Goal: Transaction & Acquisition: Obtain resource

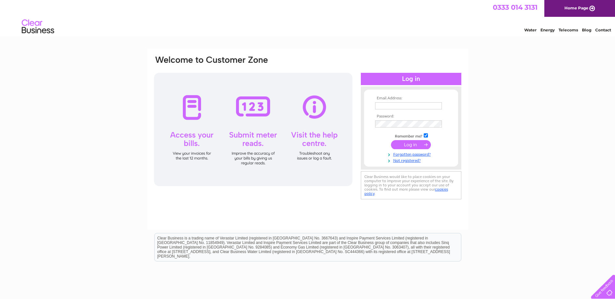
click at [396, 101] on td at bounding box center [410, 106] width 75 height 10
click at [395, 104] on input "text" at bounding box center [408, 106] width 67 height 8
type input "johannaa@topland.co.uk"
click at [409, 144] on input "submit" at bounding box center [411, 145] width 40 height 9
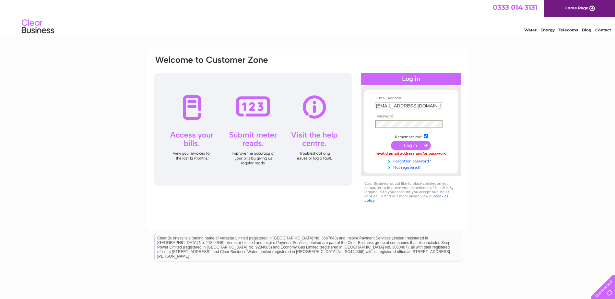
click at [403, 147] on input "submit" at bounding box center [411, 145] width 40 height 9
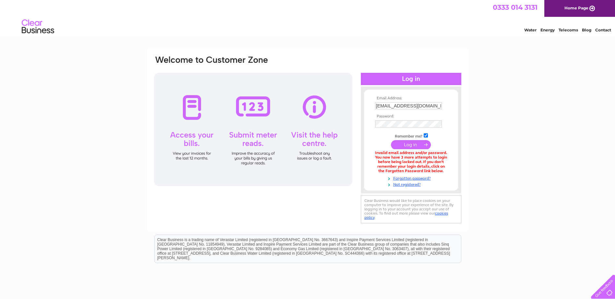
click at [412, 143] on input "submit" at bounding box center [411, 144] width 40 height 9
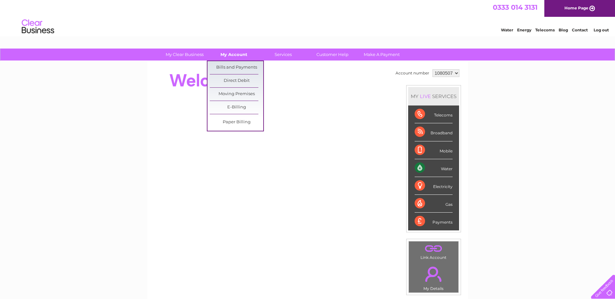
click at [233, 54] on link "My Account" at bounding box center [233, 55] width 53 height 12
click at [234, 69] on link "Bills and Payments" at bounding box center [236, 67] width 53 height 13
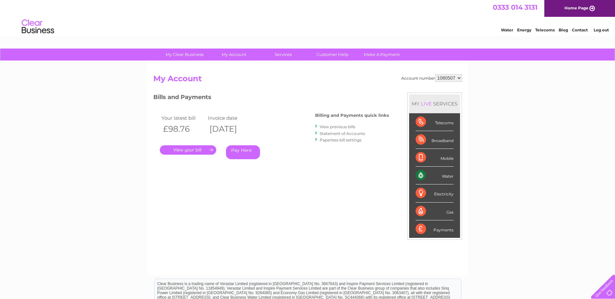
click at [340, 129] on link "View previous bills" at bounding box center [337, 126] width 36 height 5
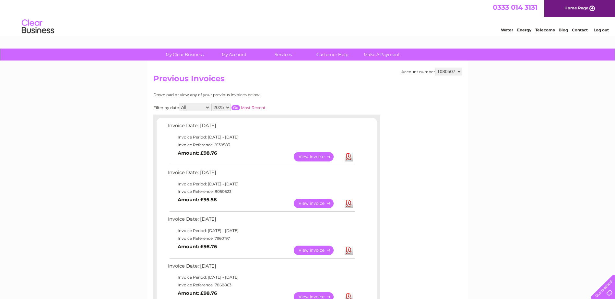
click at [317, 156] on link "View" at bounding box center [318, 156] width 48 height 9
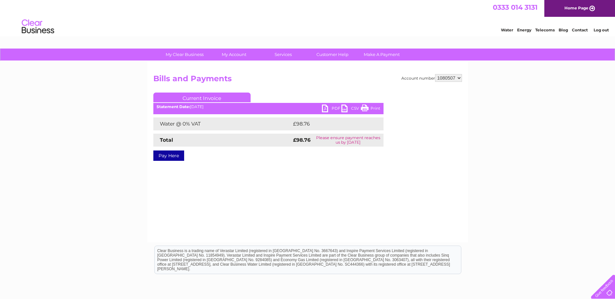
click at [324, 106] on link "PDF" at bounding box center [331, 109] width 19 height 9
click at [457, 77] on select "1080507 1119746" at bounding box center [448, 78] width 27 height 8
select select "1119746"
click at [435, 74] on select "1080507 1119746" at bounding box center [448, 78] width 27 height 8
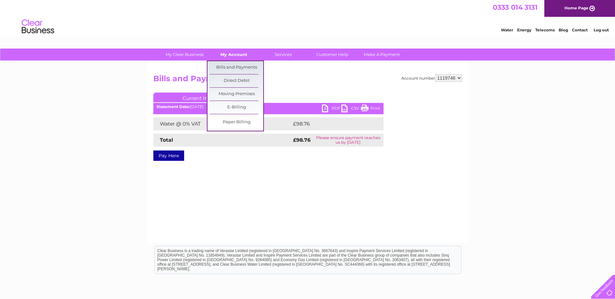
click at [238, 57] on link "My Account" at bounding box center [233, 55] width 53 height 12
drag, startPoint x: 239, startPoint y: 69, endPoint x: 242, endPoint y: 67, distance: 3.8
click at [239, 70] on link "Bills and Payments" at bounding box center [236, 67] width 53 height 13
click at [214, 67] on link "Bills and Payments" at bounding box center [236, 67] width 53 height 13
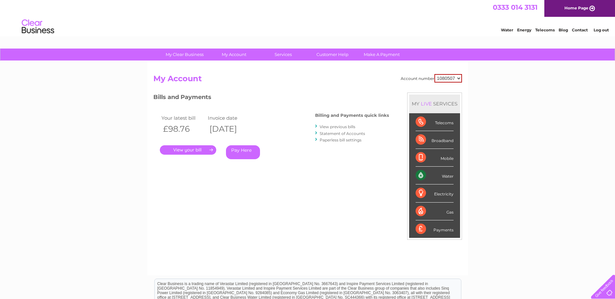
click at [451, 80] on select "1080507 1119746" at bounding box center [448, 78] width 28 height 8
select select "1119746"
click at [434, 74] on select "1080507 1119746" at bounding box center [448, 78] width 28 height 8
click at [188, 153] on link "." at bounding box center [188, 149] width 56 height 9
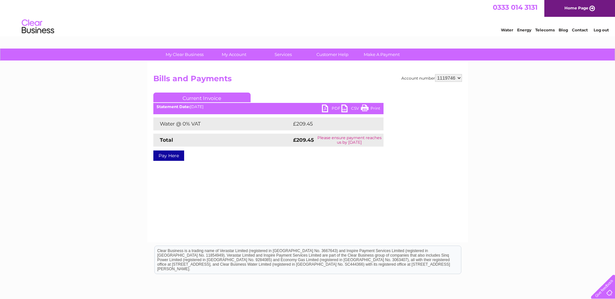
click at [323, 108] on link "PDF" at bounding box center [331, 109] width 19 height 9
